Goal: Find specific page/section: Find specific page/section

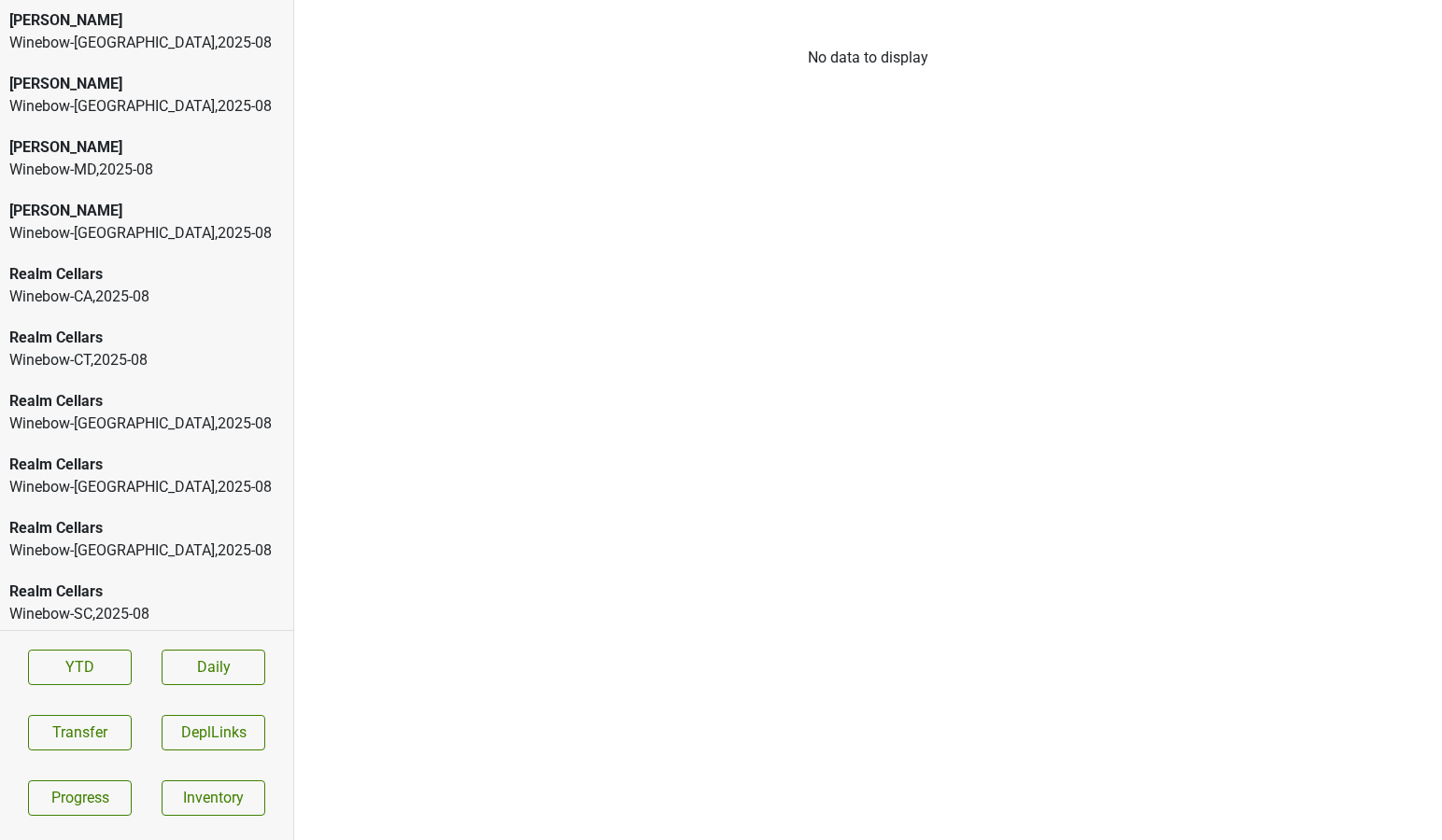
click at [99, 418] on div "Winebow-[GEOGRAPHIC_DATA] , 2025 - 08" at bounding box center [146, 423] width 274 height 23
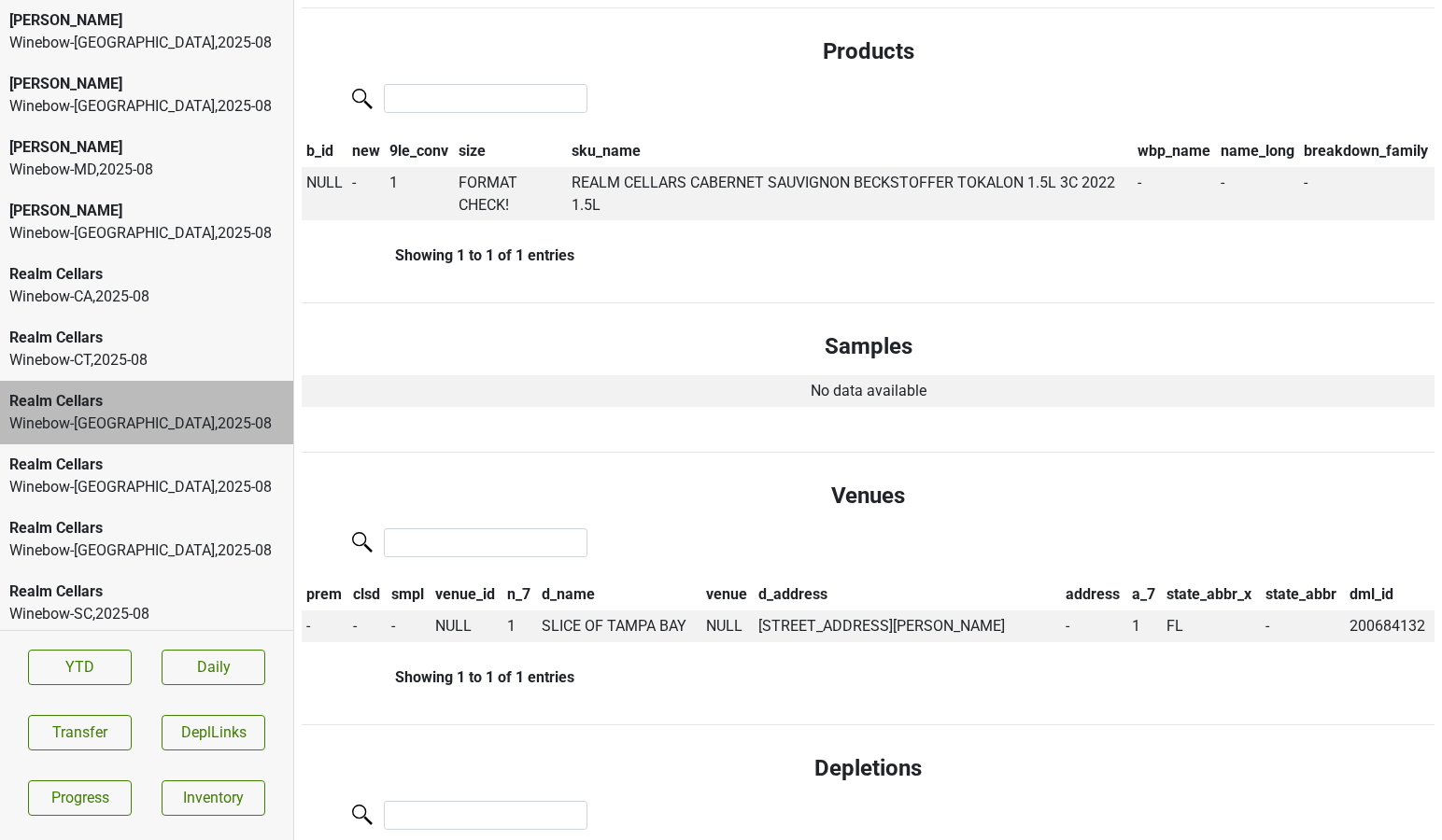
scroll to position [663, 0]
click at [108, 357] on div "Winebow-CT , 2025 - 08" at bounding box center [146, 360] width 274 height 23
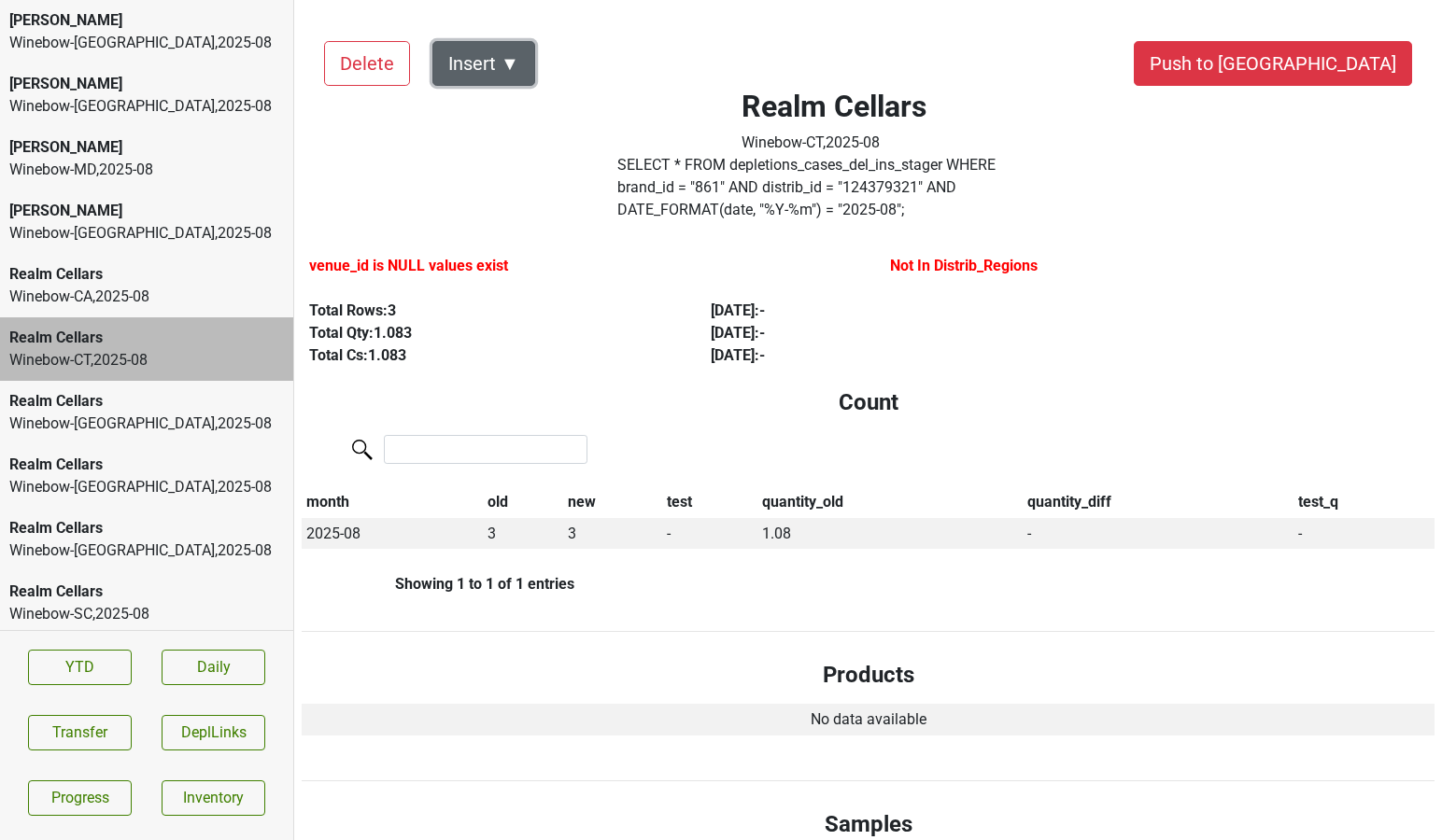
click at [503, 61] on button "Insert ▼" at bounding box center [483, 63] width 102 height 45
click at [405, 248] on div "venue_id is NULL values exist" at bounding box center [578, 269] width 581 height 45
click at [141, 508] on div "Realm Cellars Winebow-[GEOGRAPHIC_DATA] , 2025 - 08" at bounding box center [146, 540] width 293 height 64
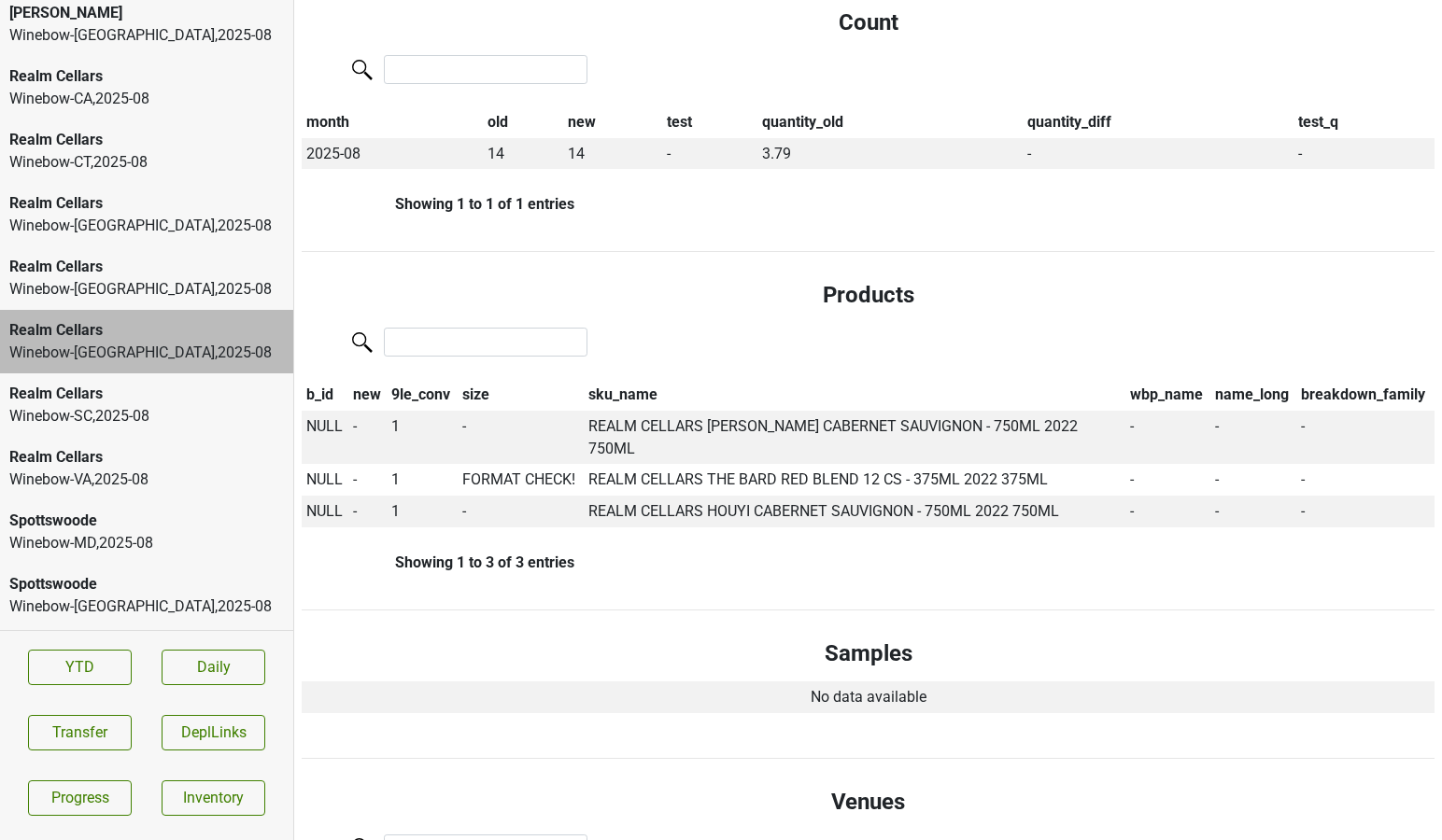
scroll to position [258, 0]
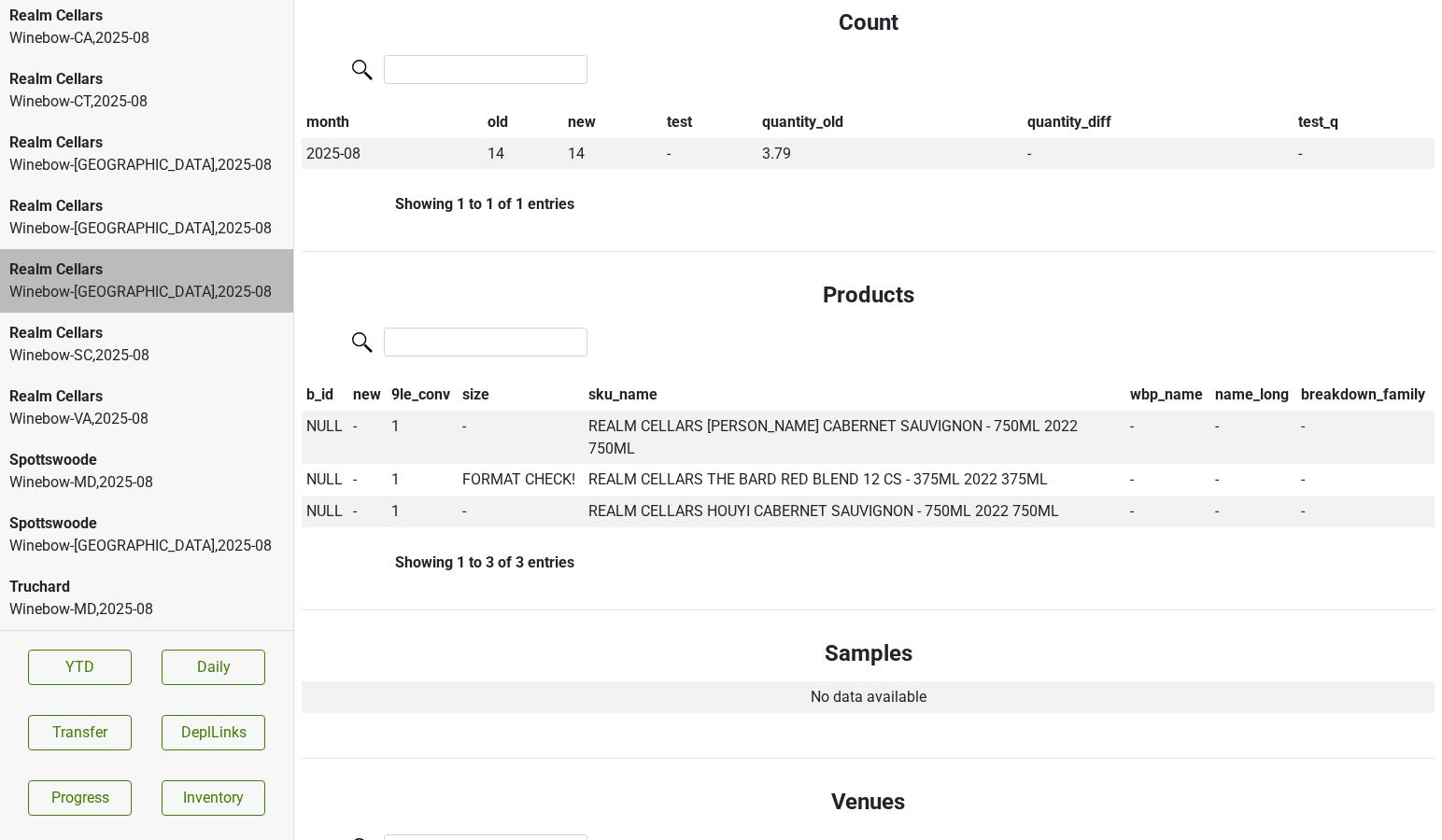
click at [123, 560] on div "Spottswoode Winebow-[GEOGRAPHIC_DATA] , 2025 - 08" at bounding box center [146, 535] width 293 height 64
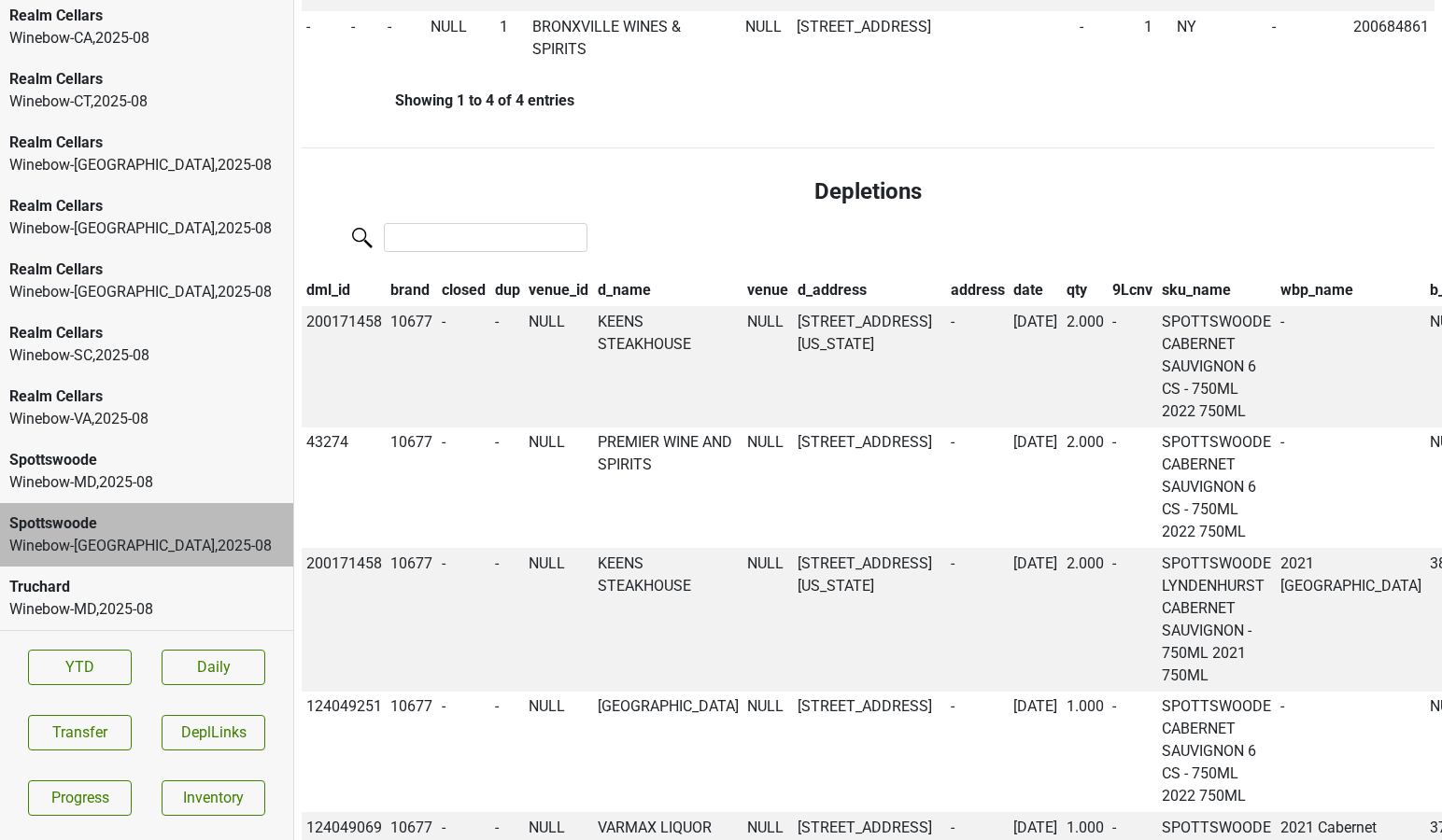
scroll to position [1394, 0]
click at [181, 572] on div "Truchard Winebow-MD , 2025 - 08" at bounding box center [146, 598] width 293 height 64
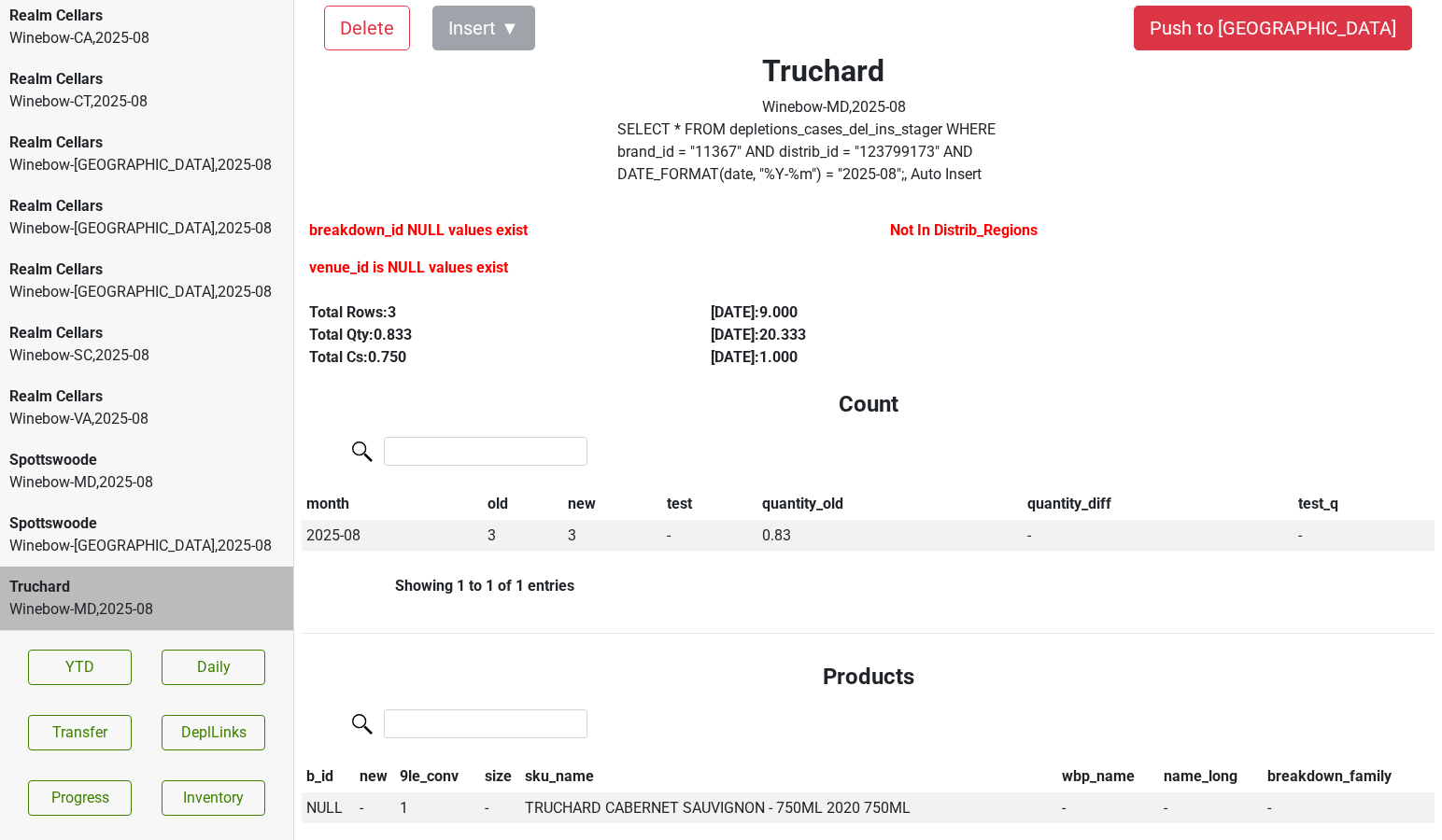
scroll to position [5, 0]
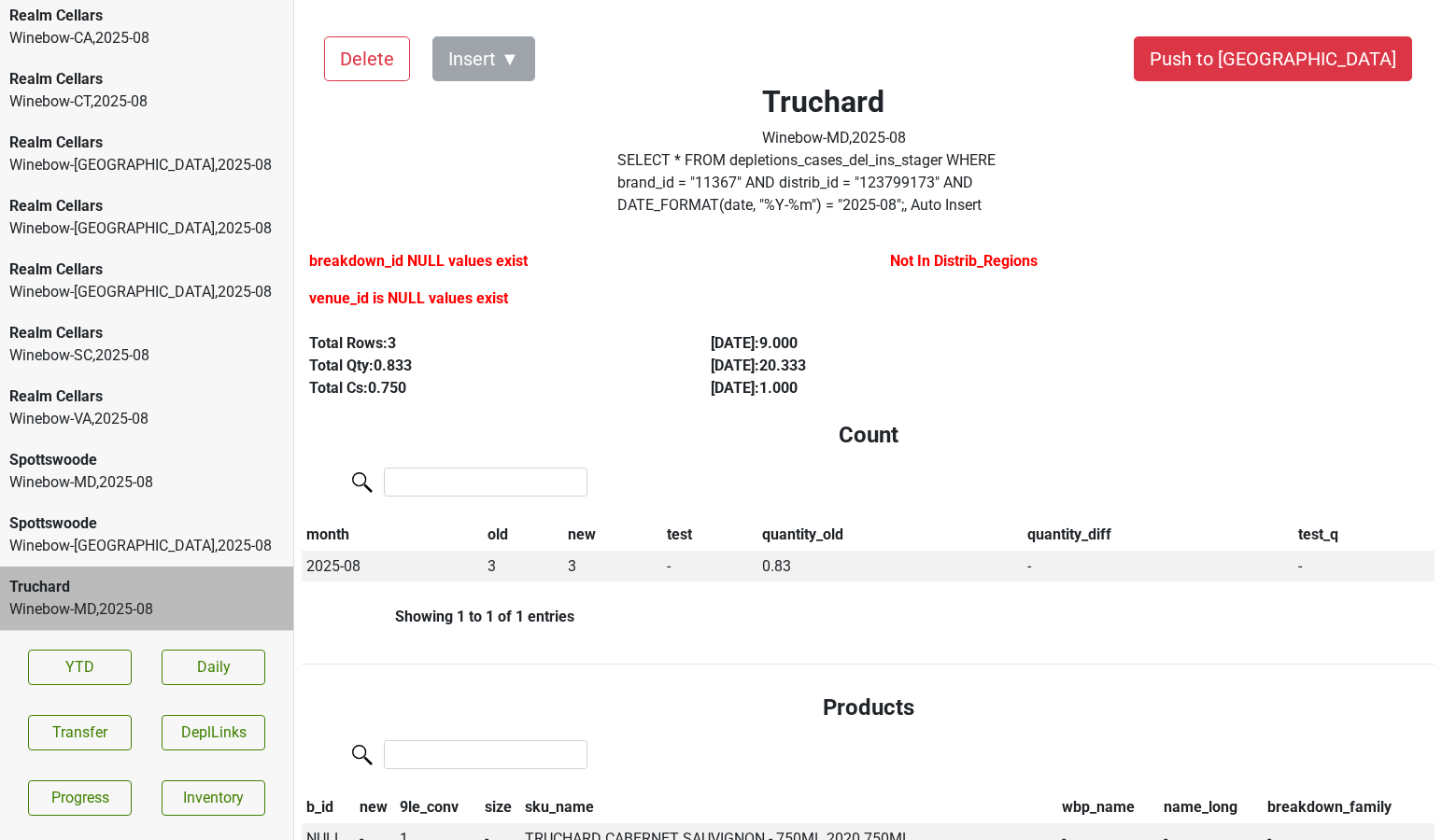
click at [745, 182] on label "SELECT * FROM depletions_cases_del_ins_stager WHERE brand_id = " 11367 " AND di…" at bounding box center [834, 183] width 434 height 68
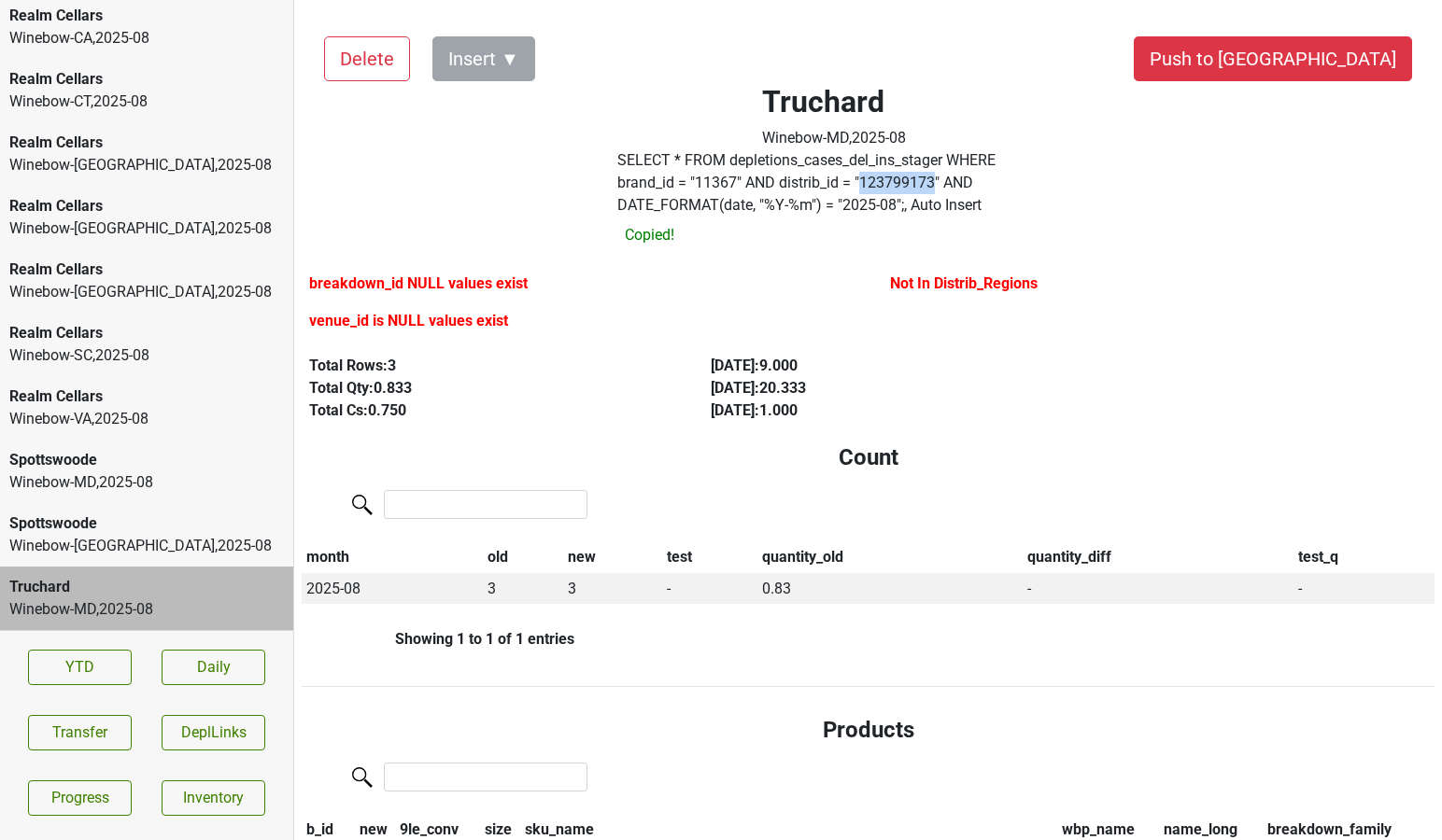
copy label "123799173"
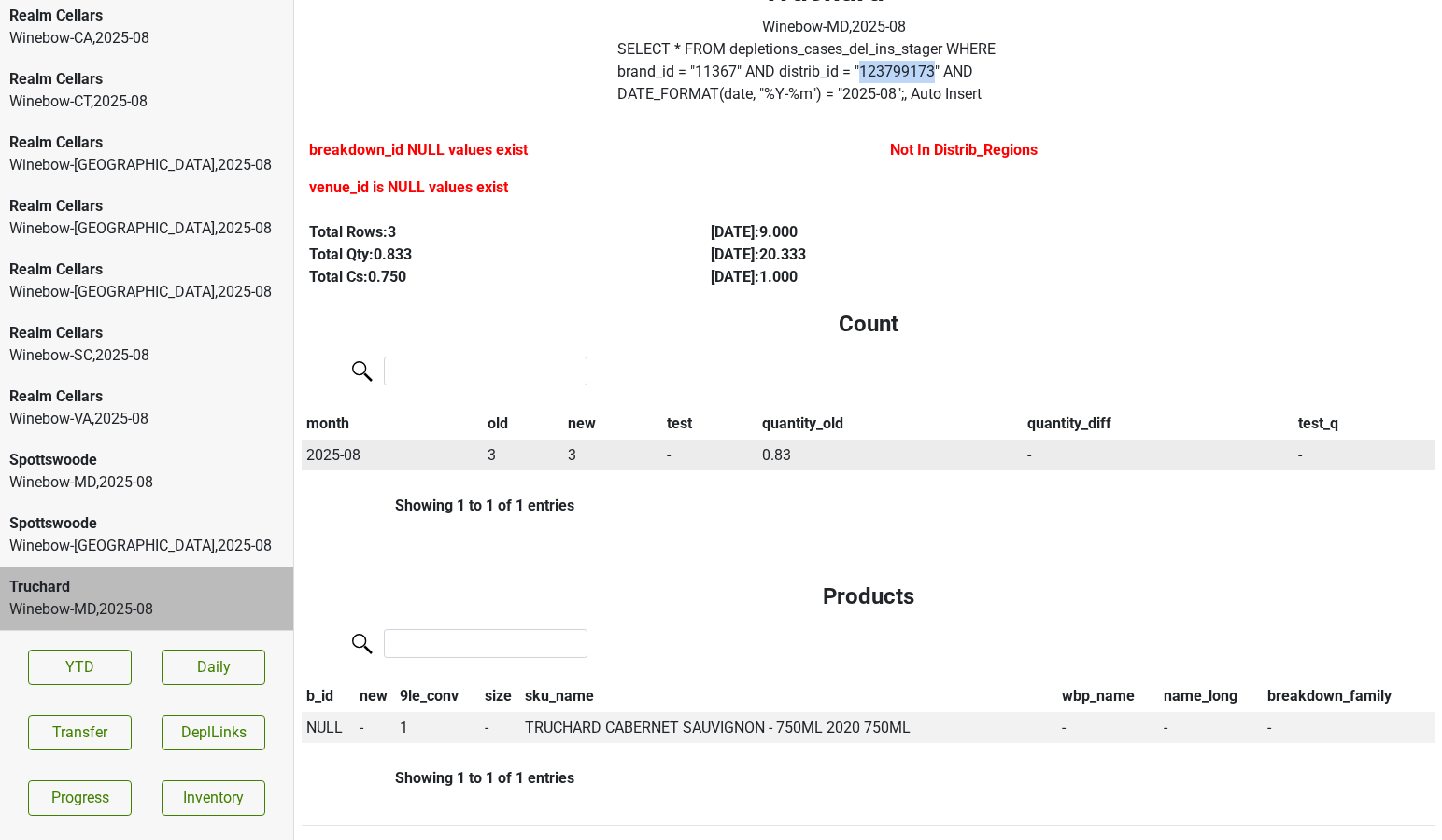
scroll to position [121, 0]
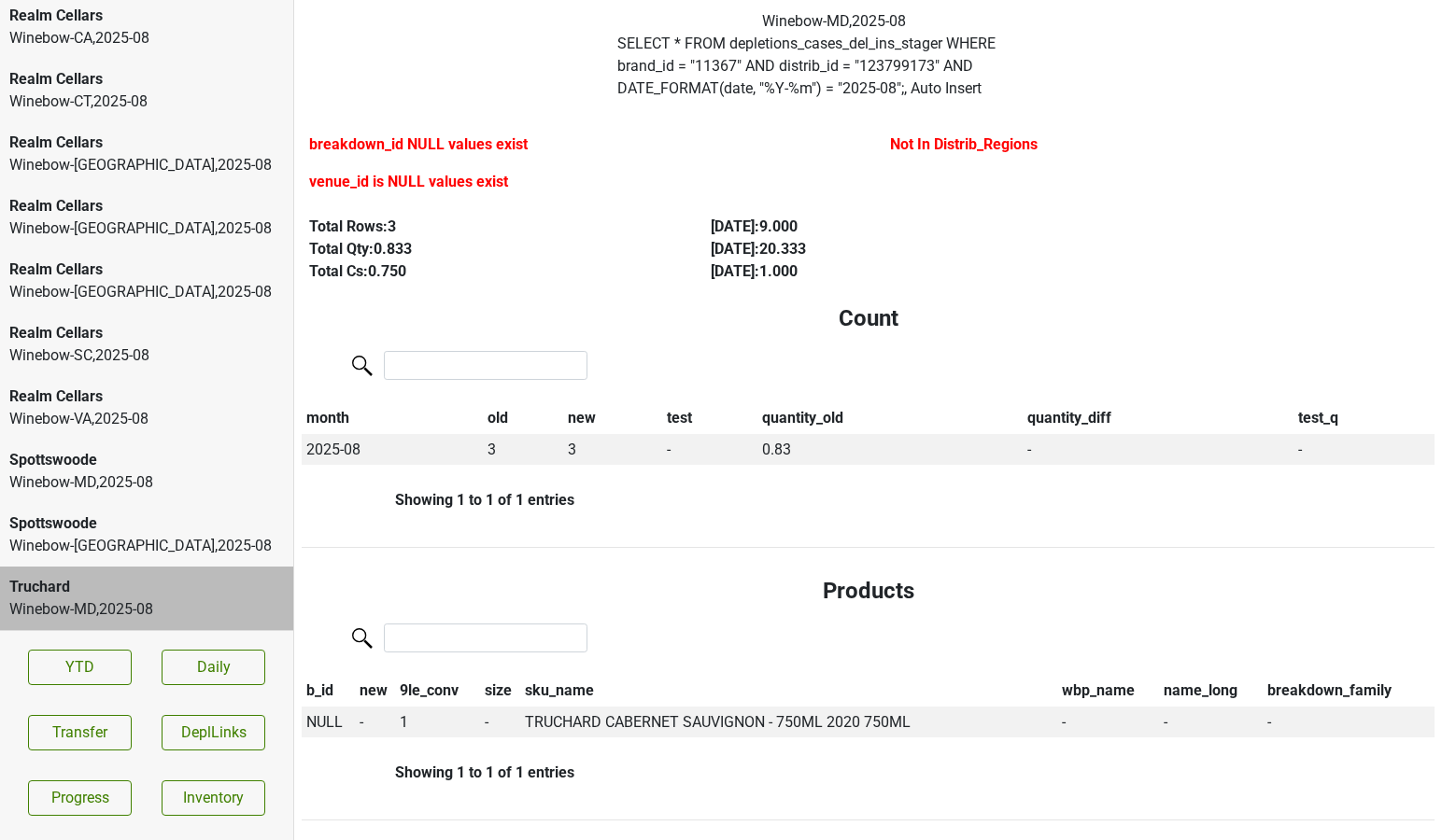
click at [87, 84] on div "Realm Cellars" at bounding box center [146, 80] width 274 height 23
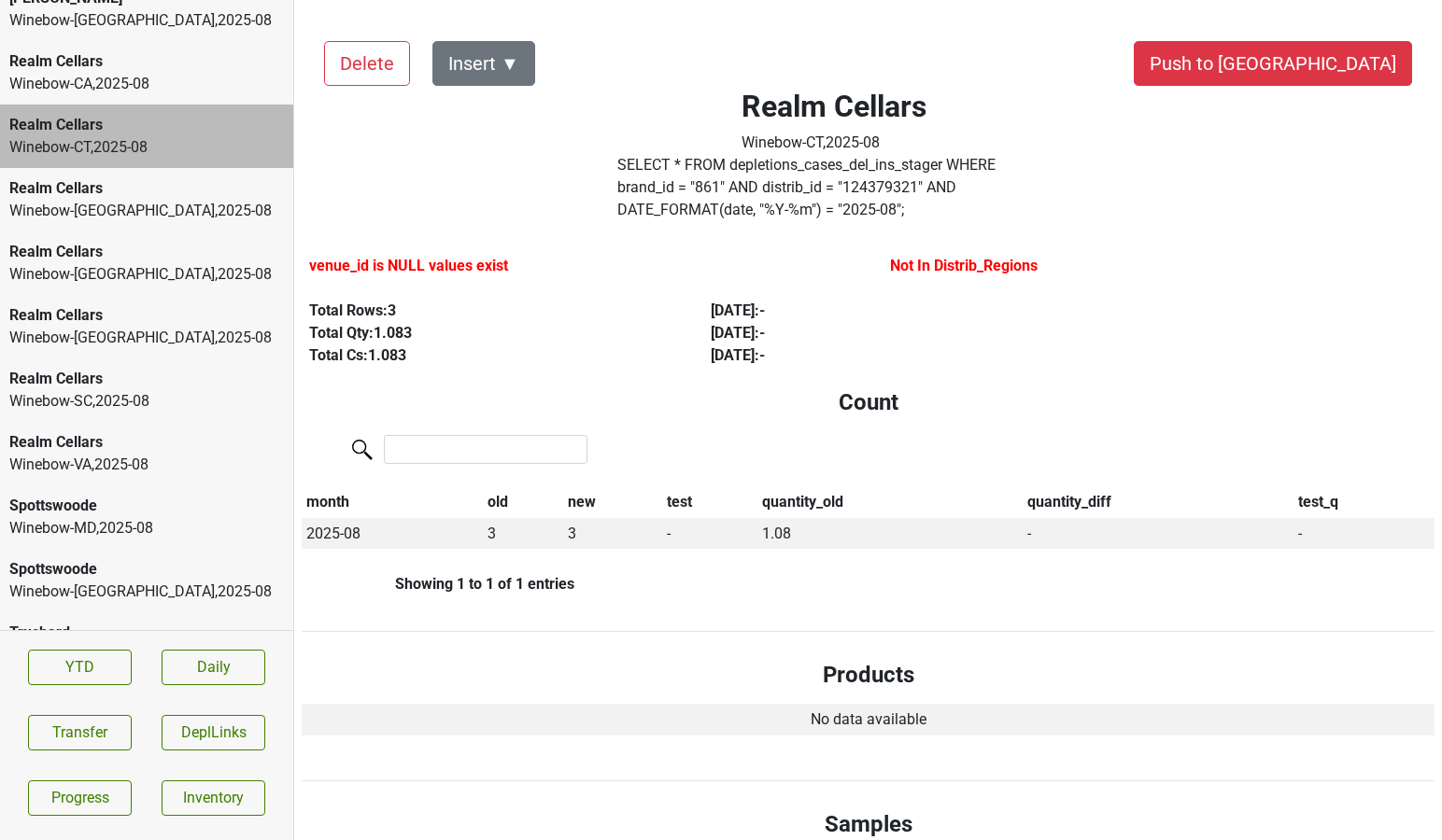
scroll to position [209, 0]
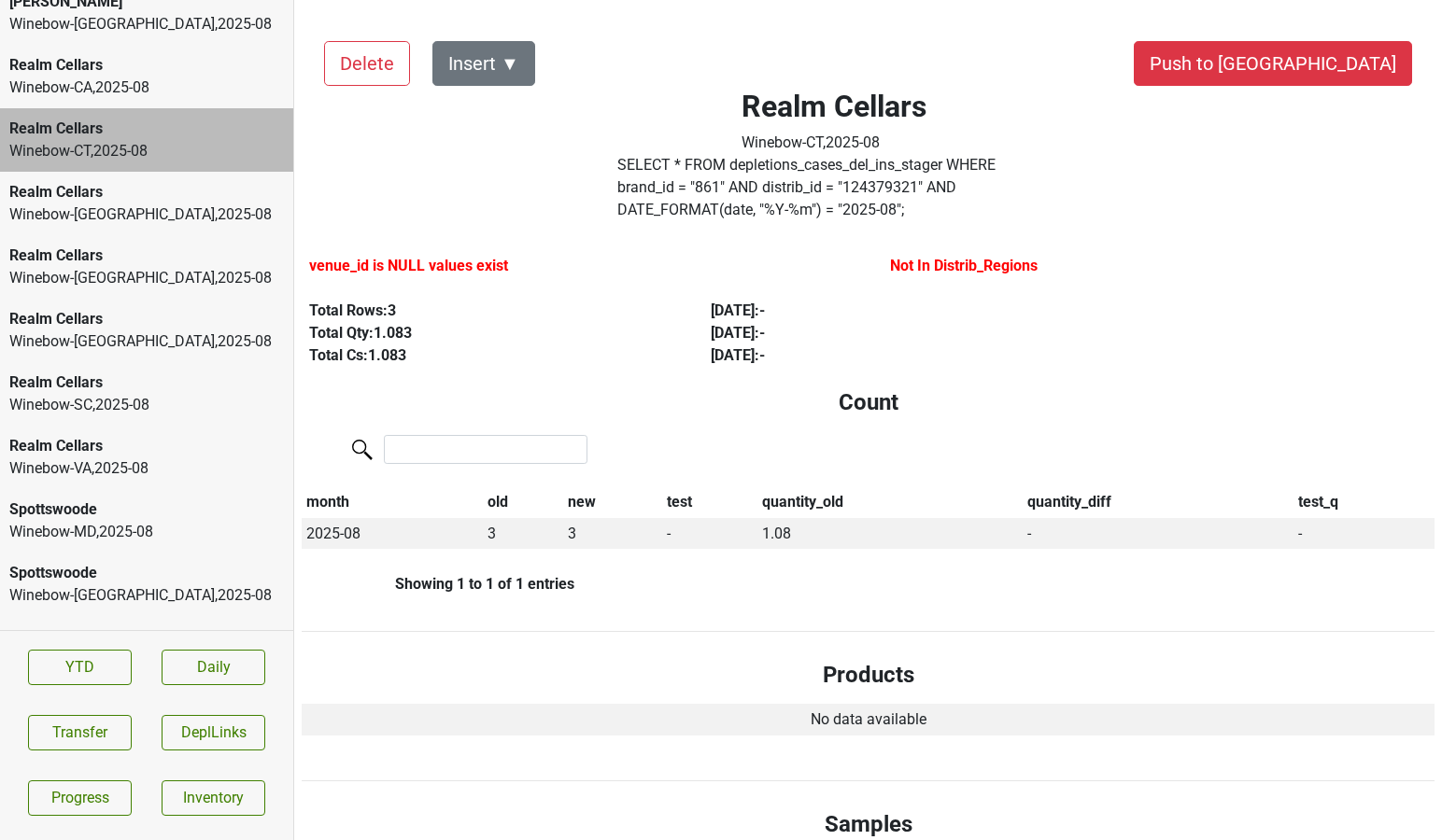
click at [170, 66] on div "Realm Cellars" at bounding box center [146, 65] width 274 height 23
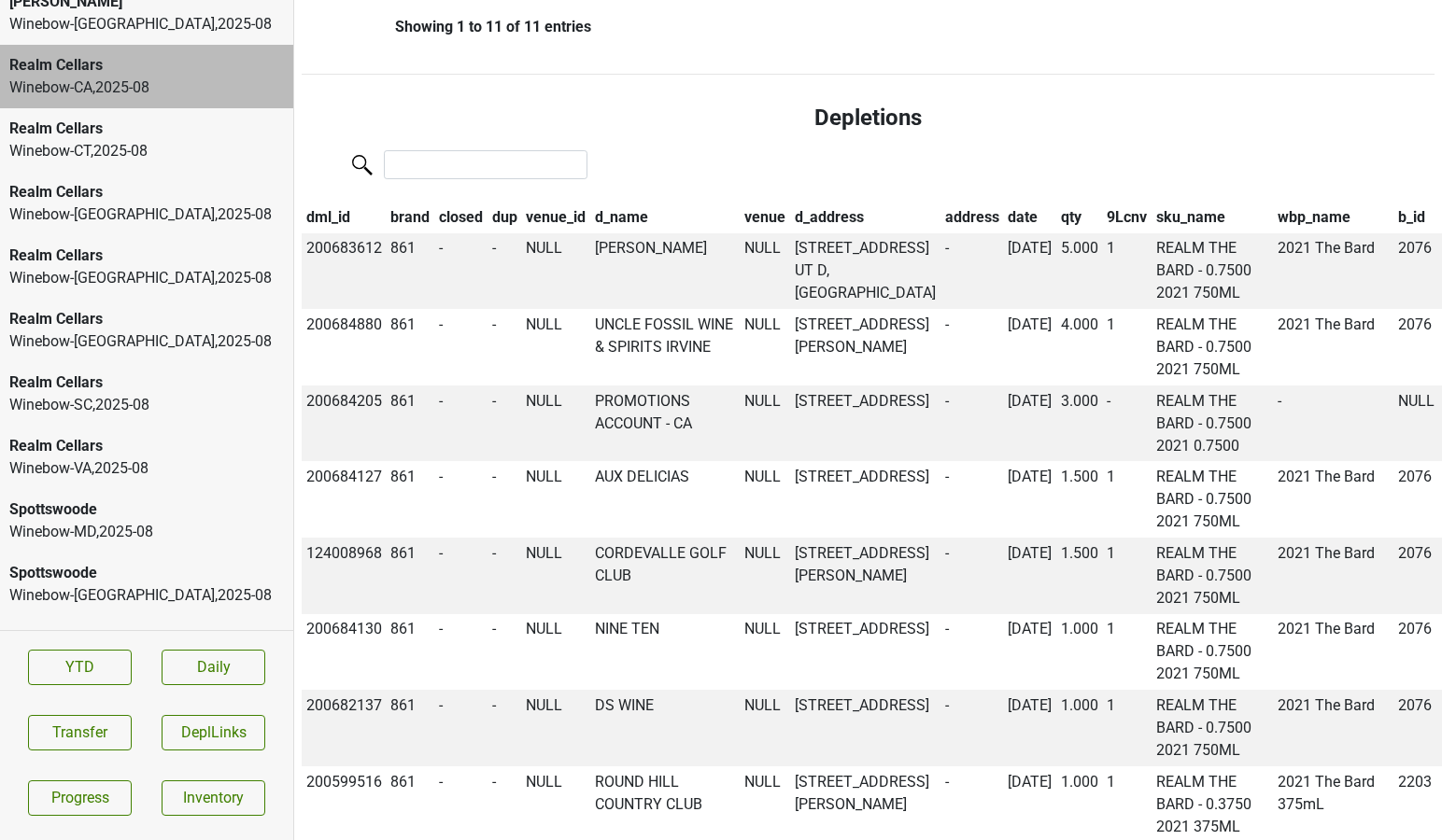
scroll to position [1942, 0]
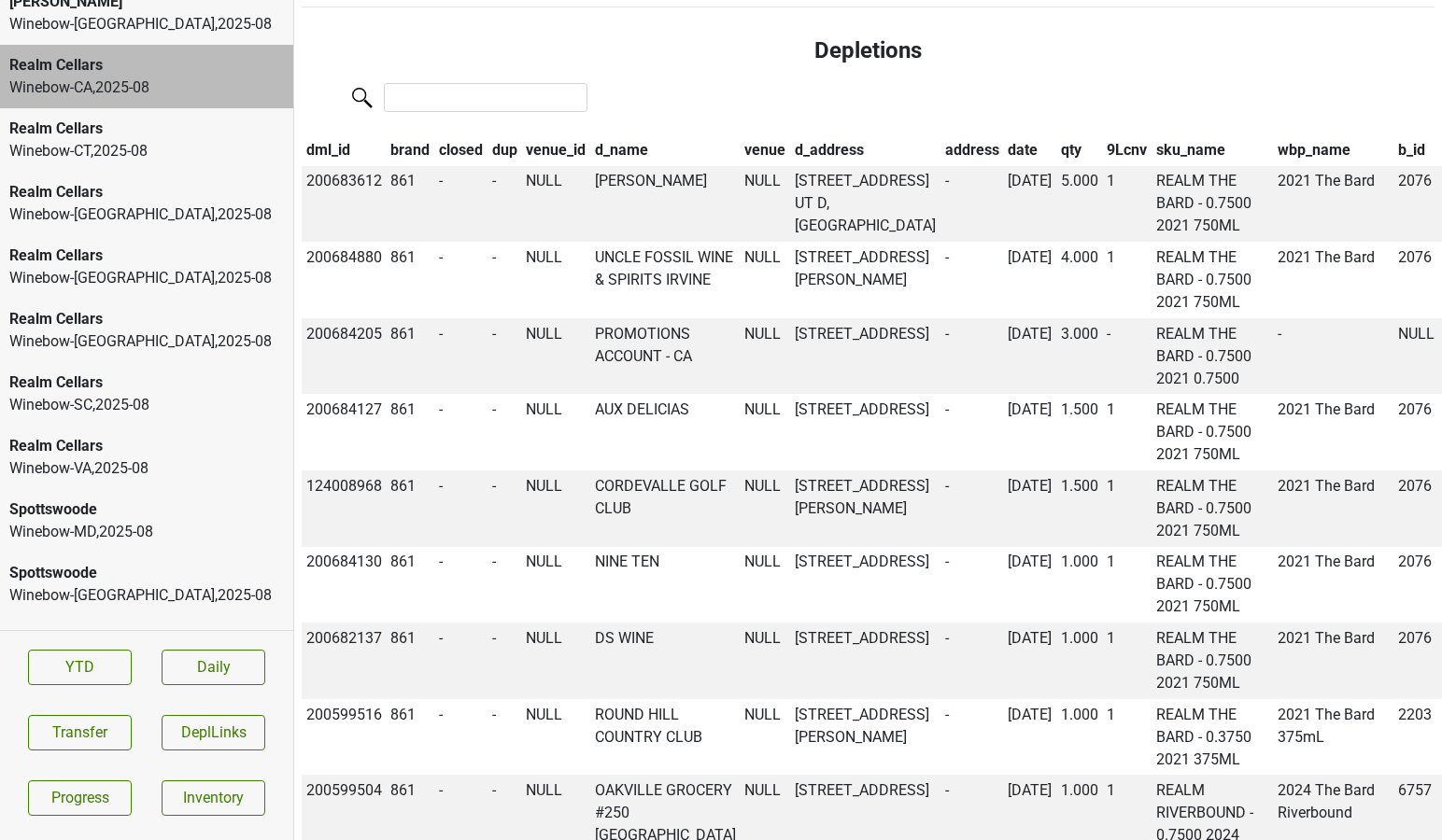
click at [1003, 166] on th "date" at bounding box center [1030, 150] width 54 height 32
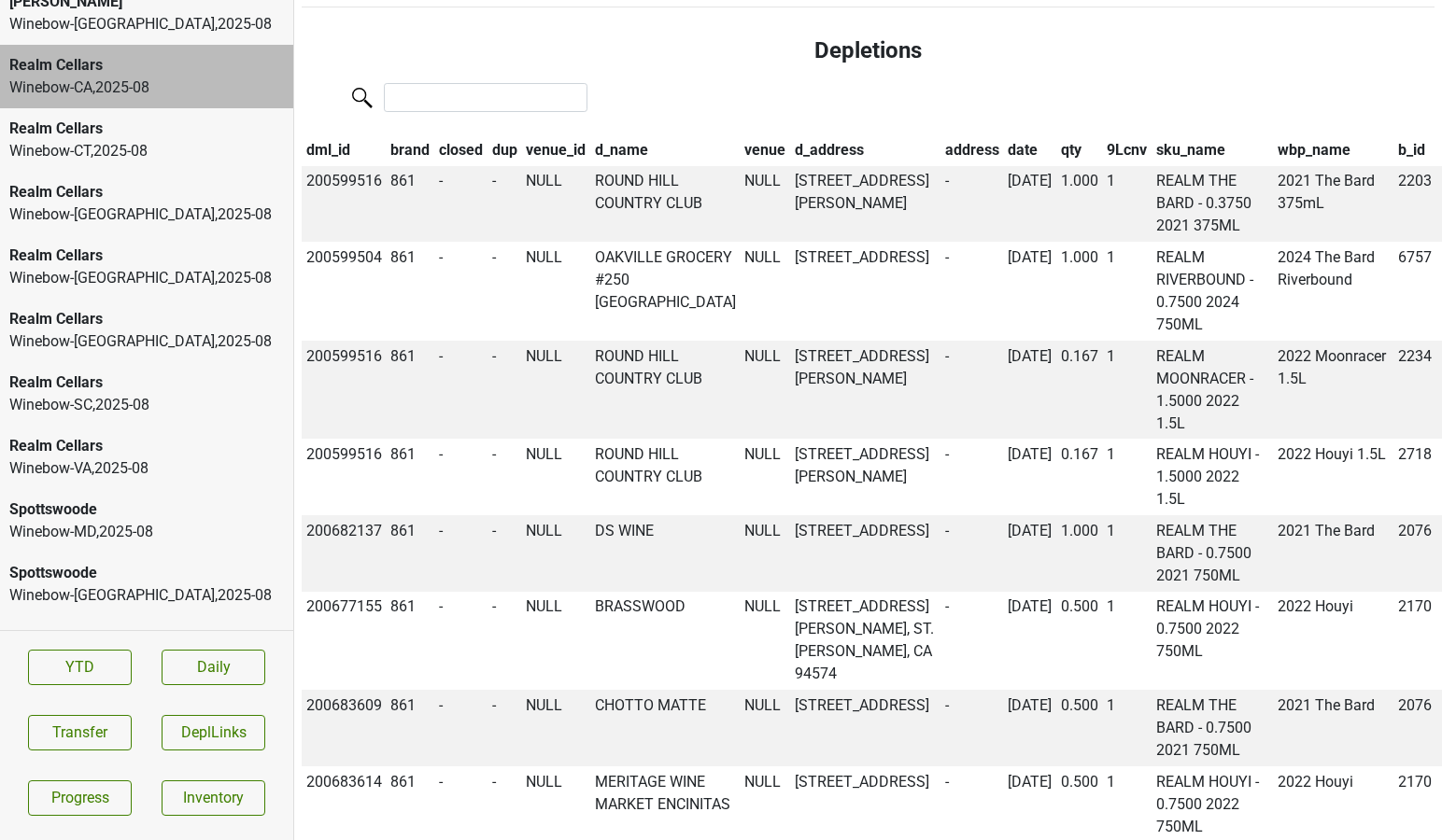
click at [1003, 166] on th "date" at bounding box center [1030, 150] width 54 height 32
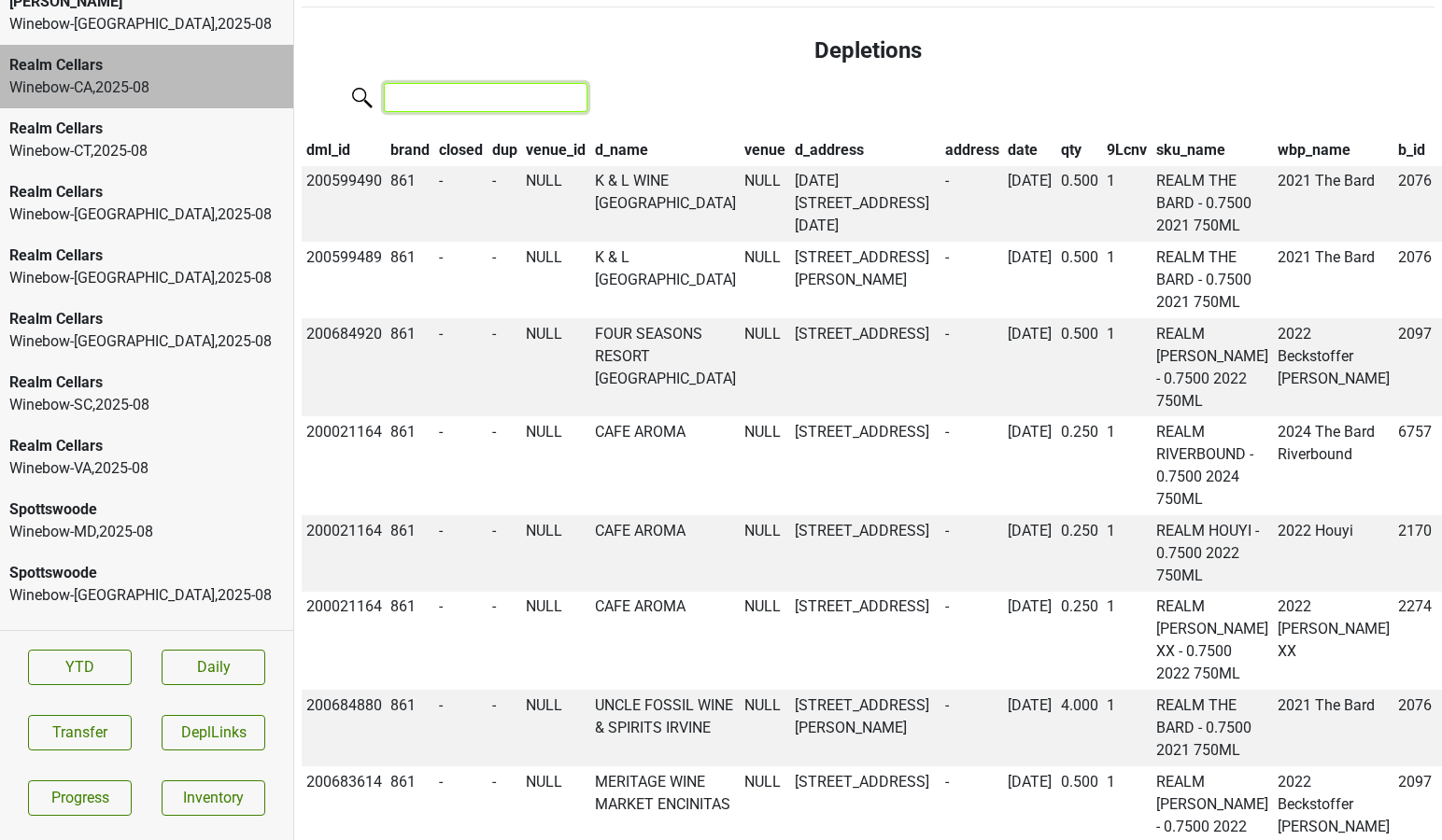
click at [494, 112] on input "search" at bounding box center [485, 97] width 204 height 29
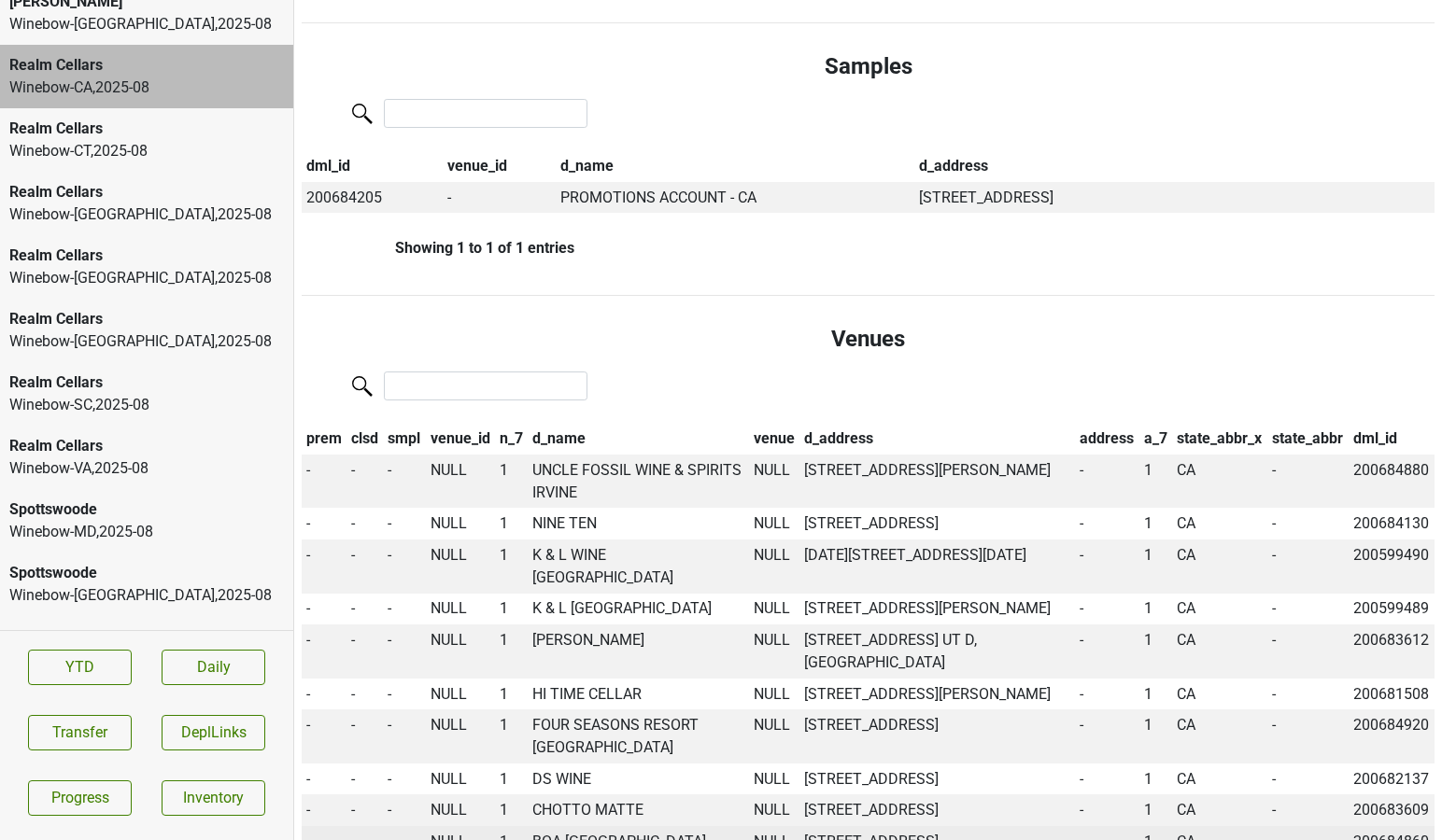
scroll to position [959, 0]
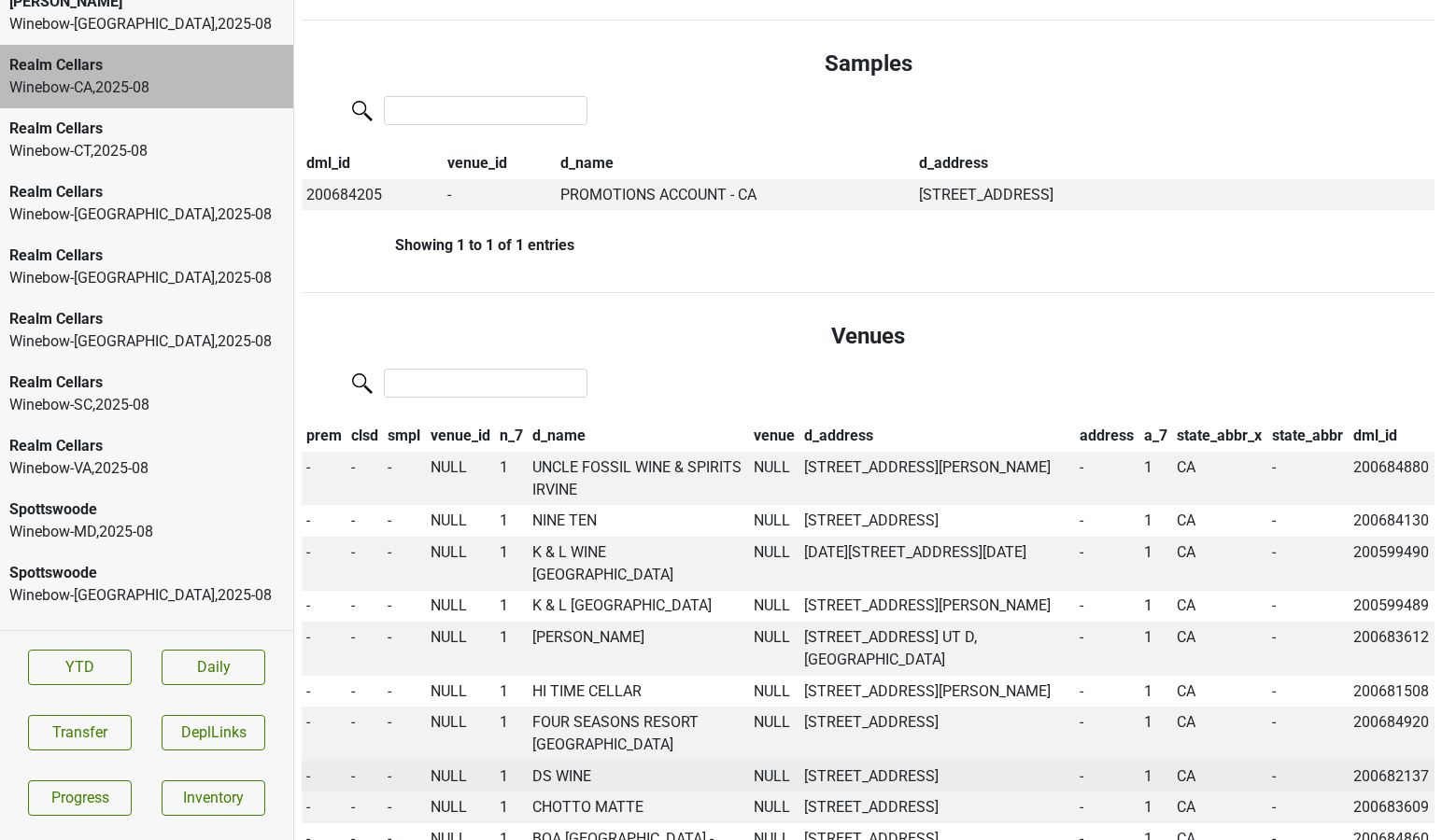
type input "chotto"
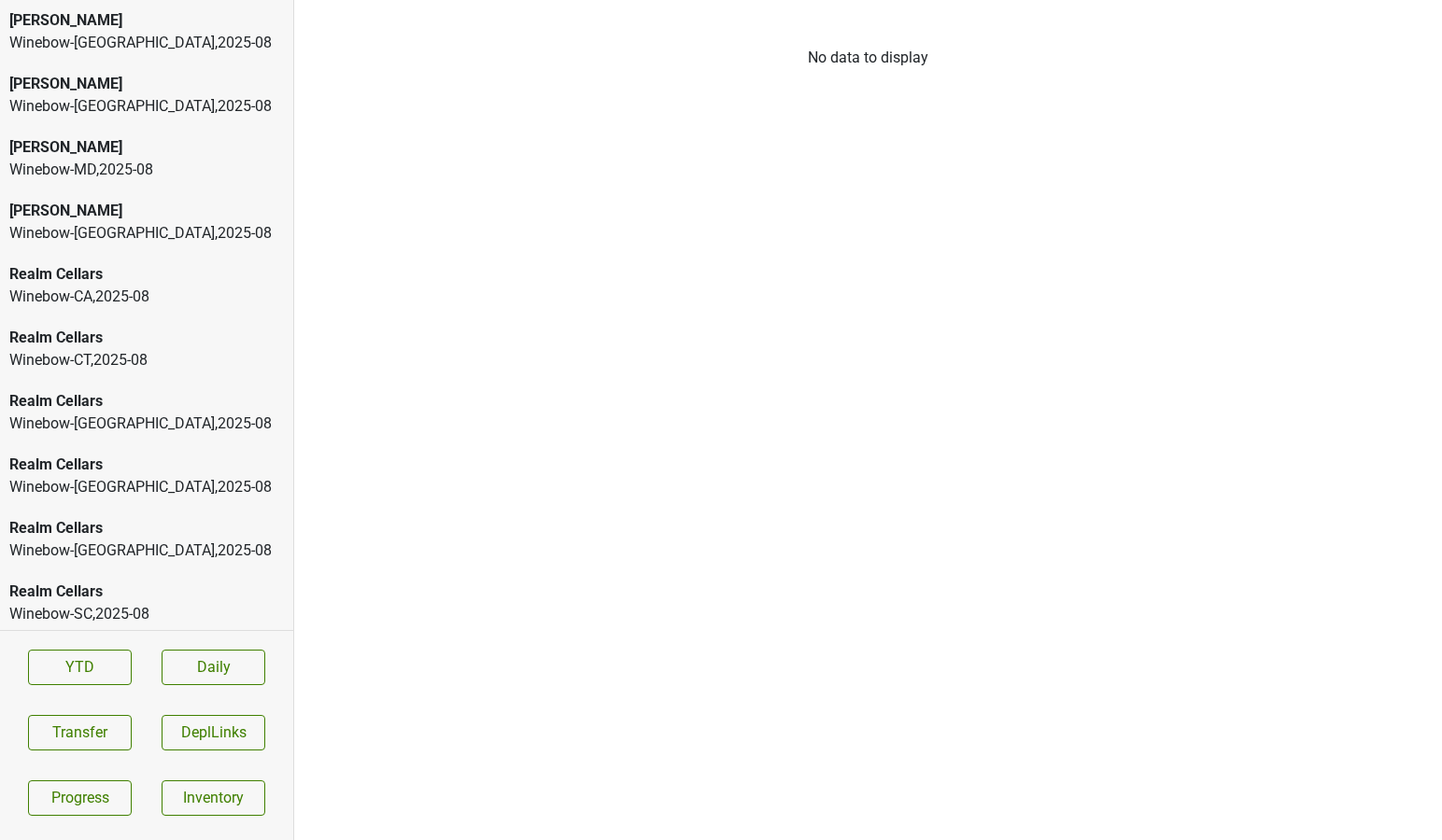
click at [137, 87] on div "[PERSON_NAME]" at bounding box center [146, 84] width 274 height 23
